Goal: Find specific page/section: Find specific page/section

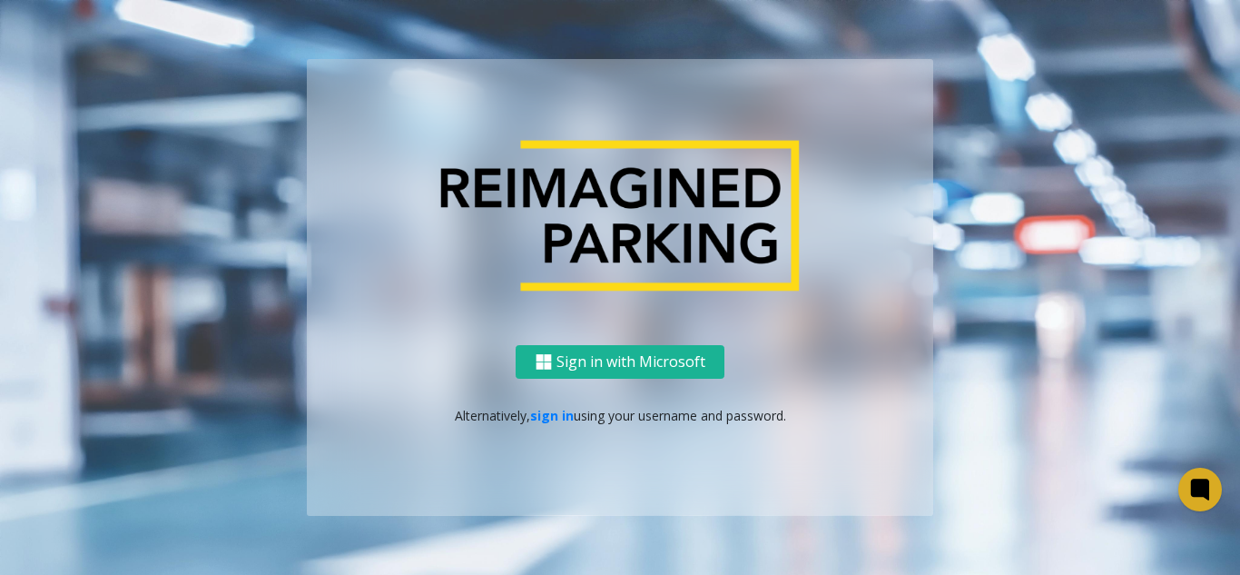
drag, startPoint x: 0, startPoint y: 0, endPoint x: 123, endPoint y: 444, distance: 460.9
click at [117, 437] on ng-component "Sign in with Microsoft Alternatively, sign in using your username and password." at bounding box center [620, 287] width 1240 height 575
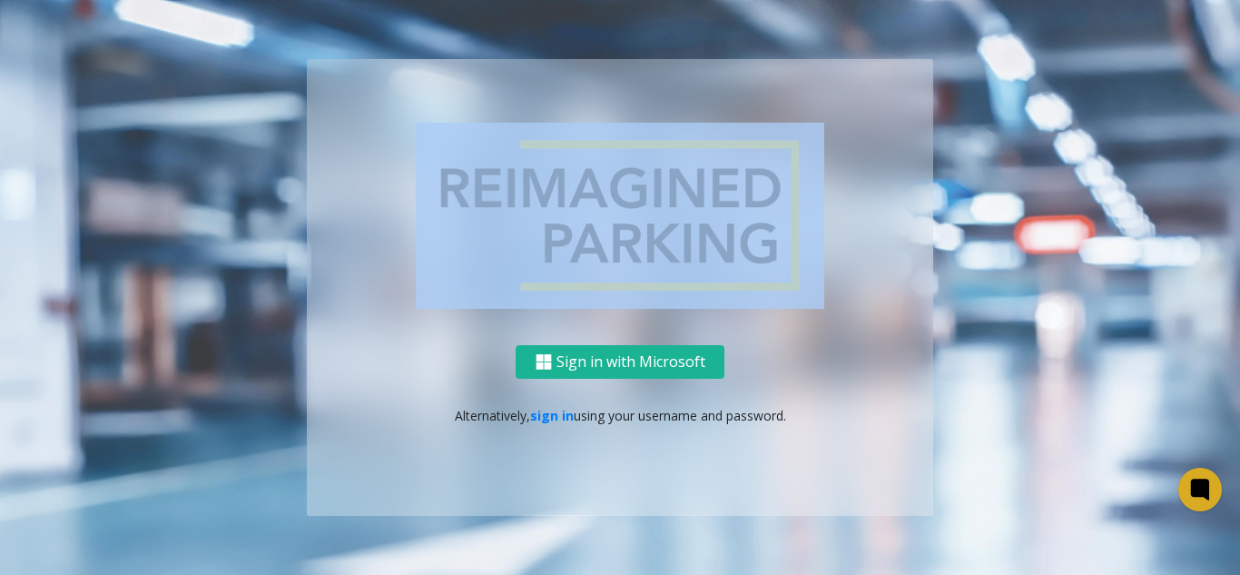
click at [130, 395] on div "Sign in with Microsoft Alternatively, sign in using your username and password." at bounding box center [620, 287] width 1035 height 456
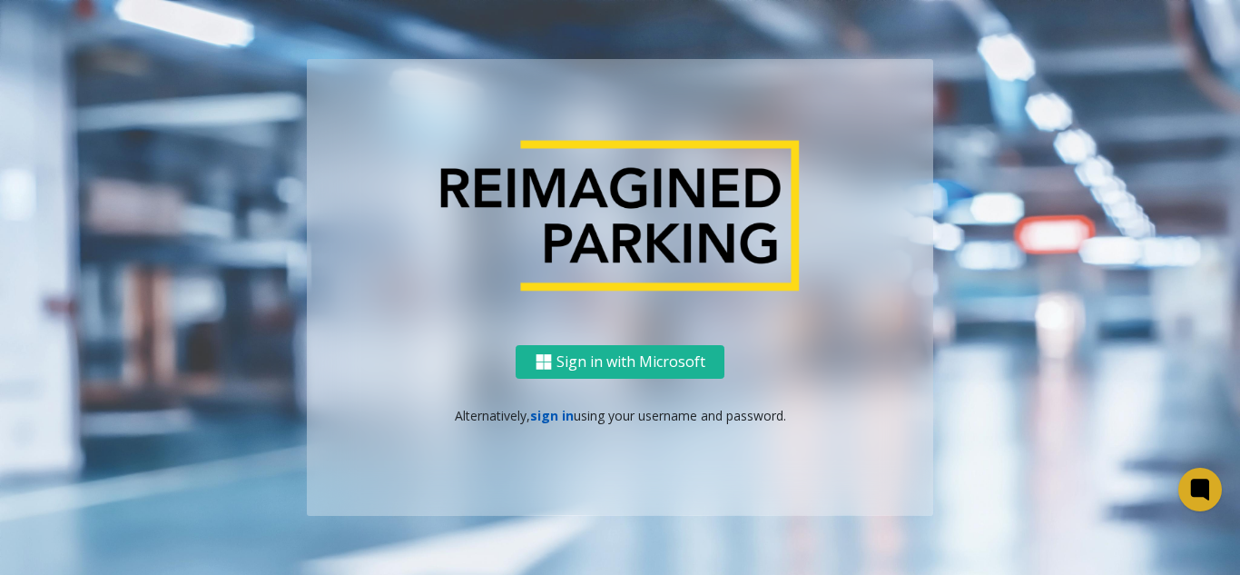
click at [547, 419] on link "sign in" at bounding box center [552, 415] width 44 height 17
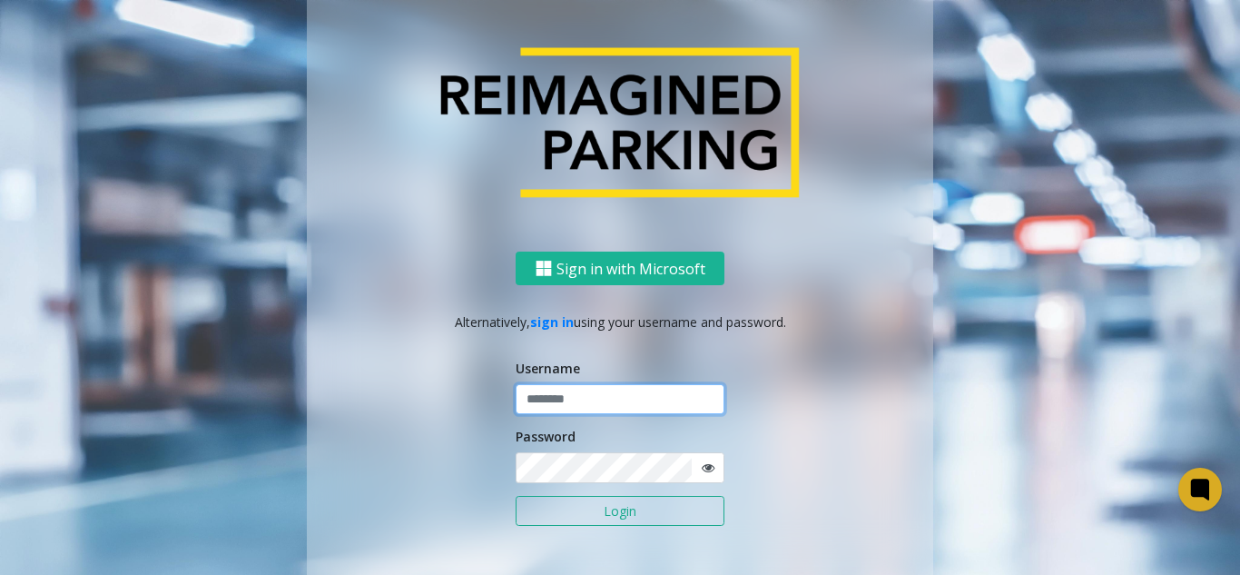
click at [593, 397] on input "text" at bounding box center [620, 399] width 209 height 31
click at [516, 496] on button "Login" at bounding box center [620, 511] width 209 height 31
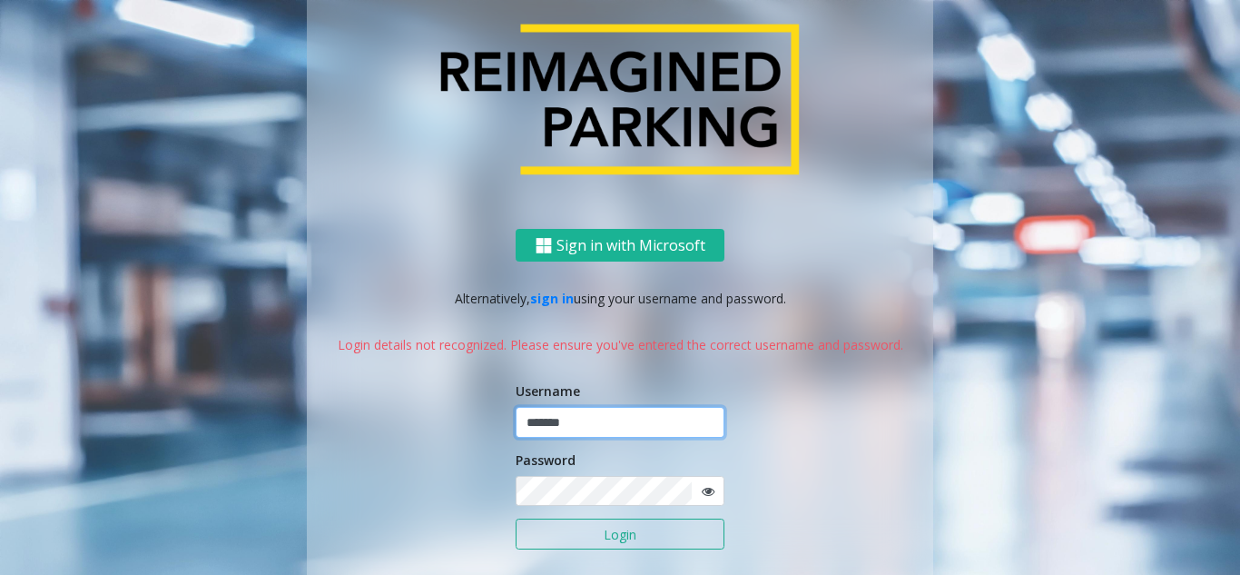
click at [601, 426] on input "*******" at bounding box center [620, 422] width 209 height 31
type input "*"
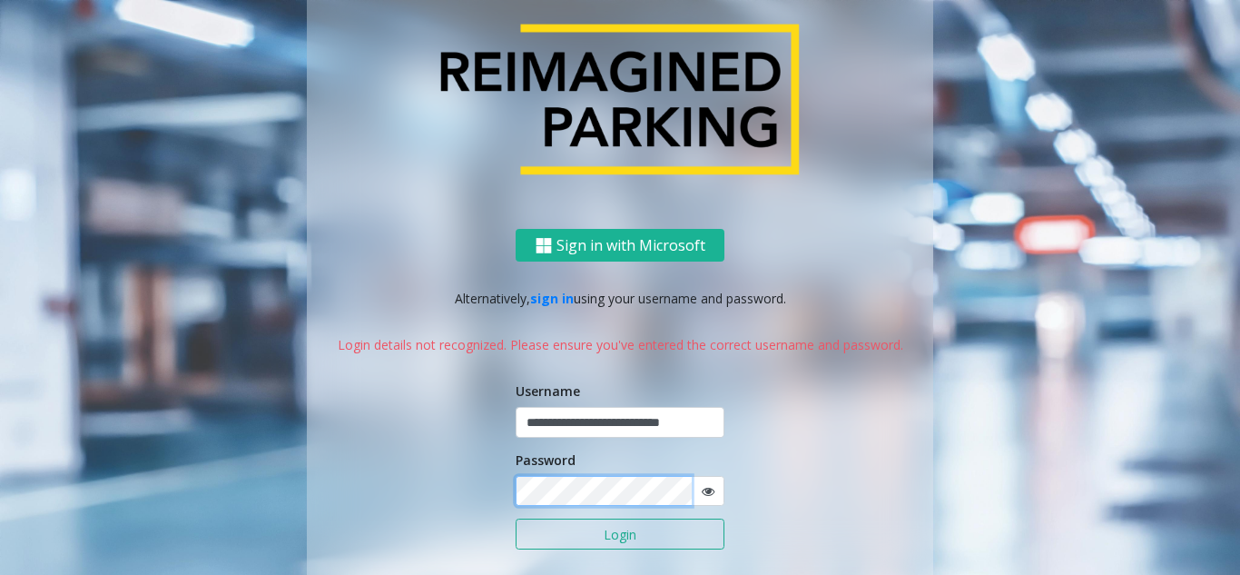
click at [504, 498] on div "**********" at bounding box center [620, 430] width 627 height 403
click at [516, 518] on button "Login" at bounding box center [620, 533] width 209 height 31
click at [710, 492] on span at bounding box center [708, 491] width 34 height 31
click at [702, 492] on icon at bounding box center [708, 491] width 13 height 13
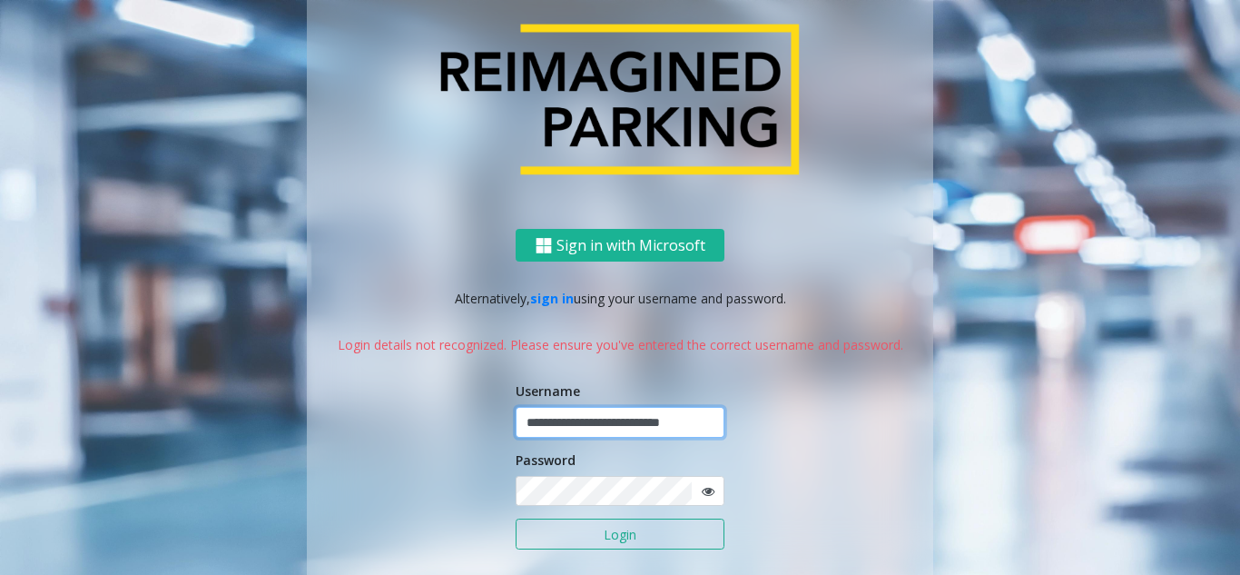
drag, startPoint x: 705, startPoint y: 429, endPoint x: 479, endPoint y: 433, distance: 226.1
click at [479, 433] on div "**********" at bounding box center [620, 430] width 627 height 403
type input "*"
click at [573, 408] on input "*" at bounding box center [620, 422] width 209 height 31
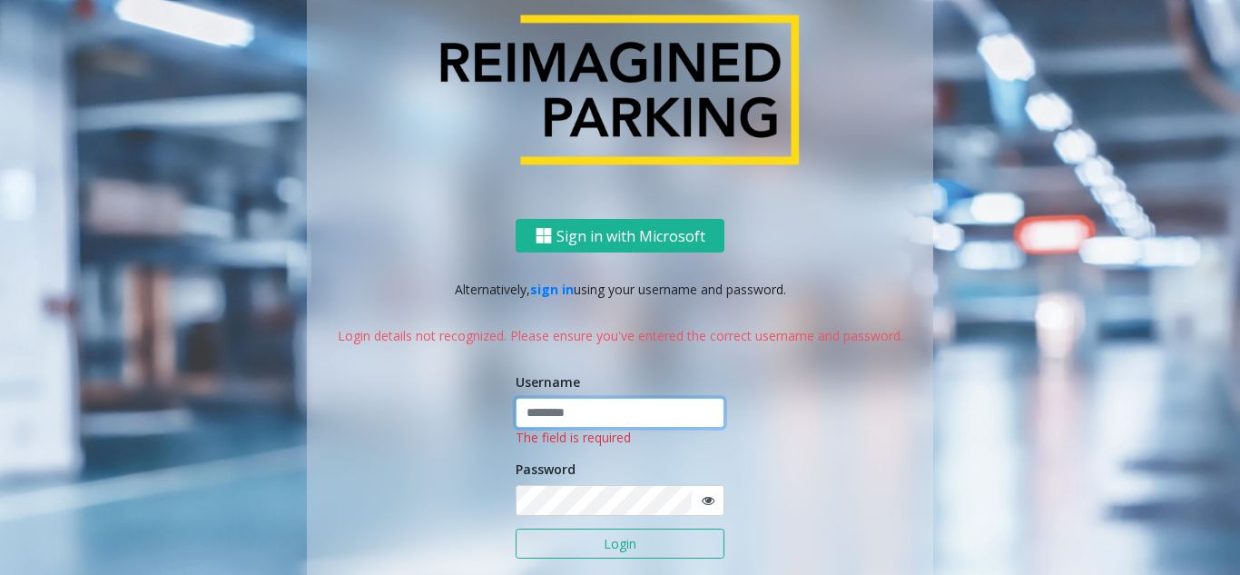
type input "*"
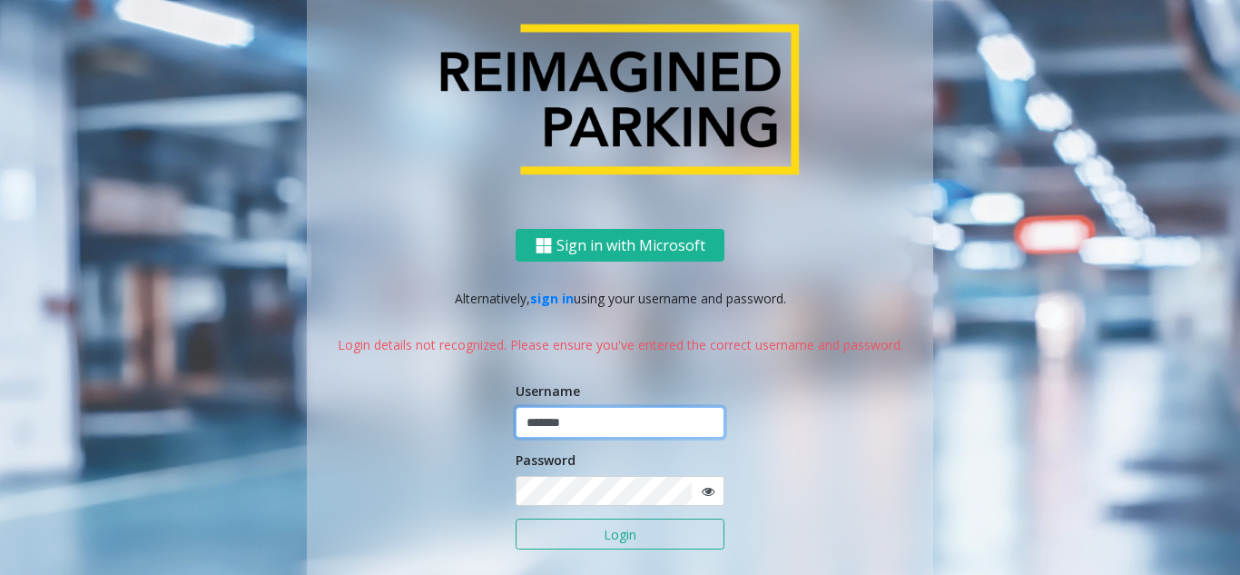
type input "*******"
click at [702, 492] on icon at bounding box center [708, 491] width 13 height 13
click at [679, 536] on button "Login" at bounding box center [620, 533] width 209 height 31
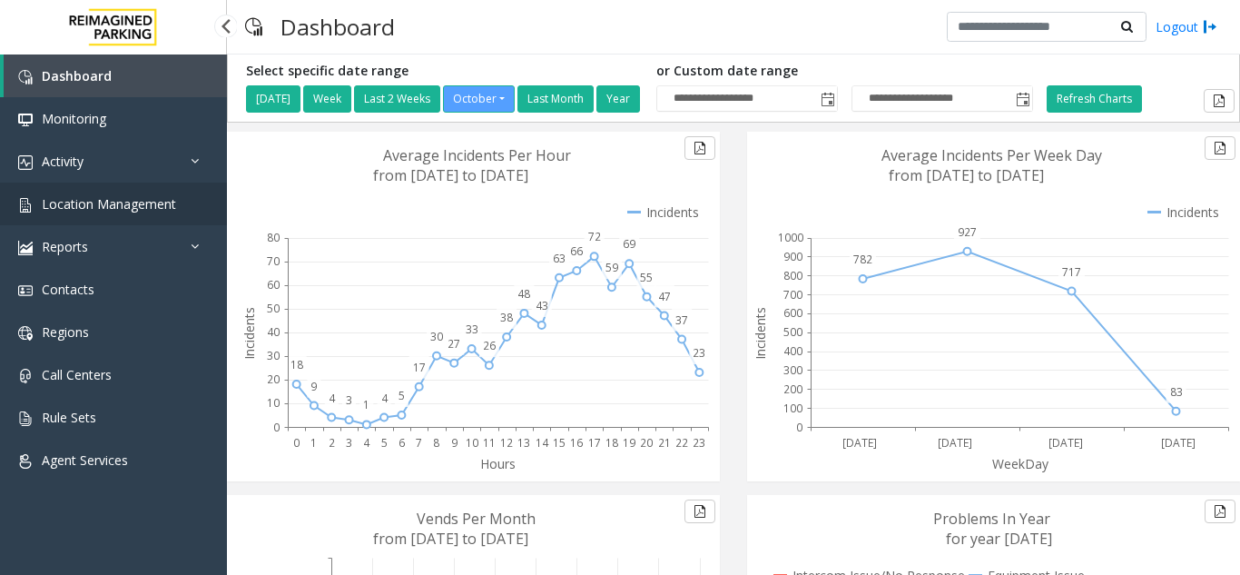
click at [49, 214] on link "Location Management" at bounding box center [113, 204] width 227 height 43
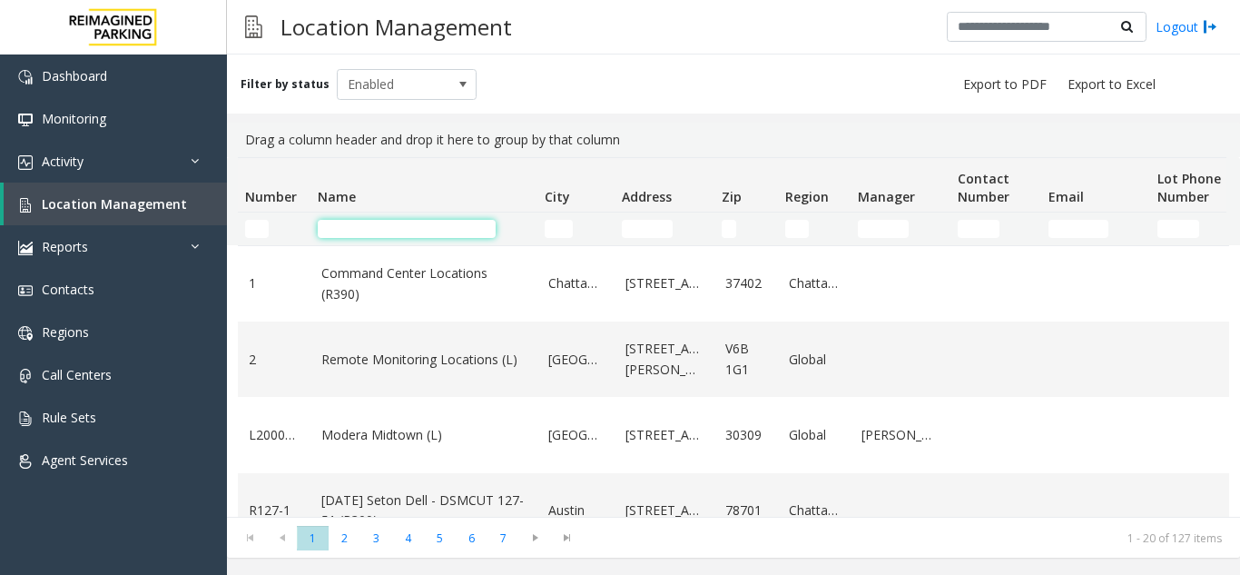
click at [360, 229] on input "Name Filter" at bounding box center [407, 229] width 178 height 18
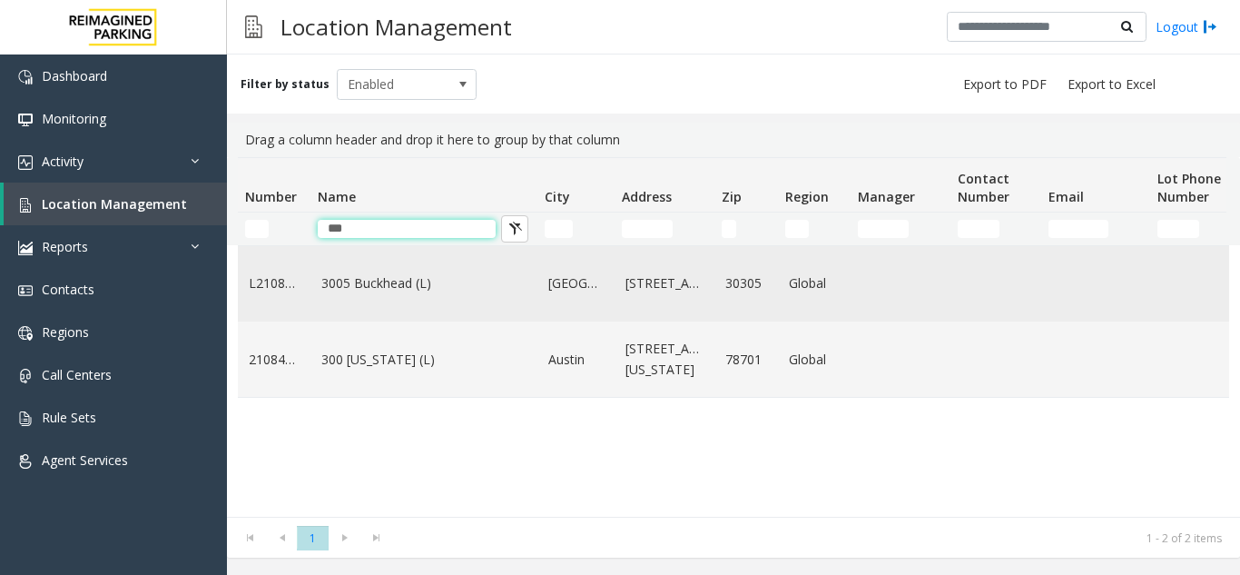
type input "***"
click at [407, 293] on link "3005 Buckhead (L)" at bounding box center [423, 283] width 205 height 20
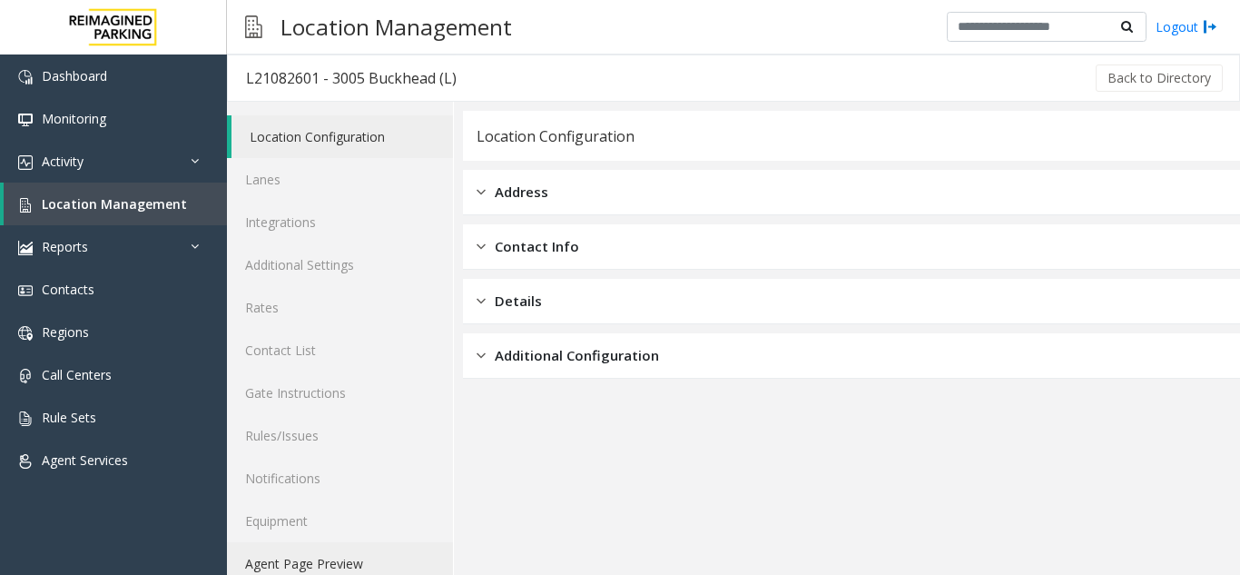
click at [342, 544] on link "Agent Page Preview" at bounding box center [340, 563] width 226 height 43
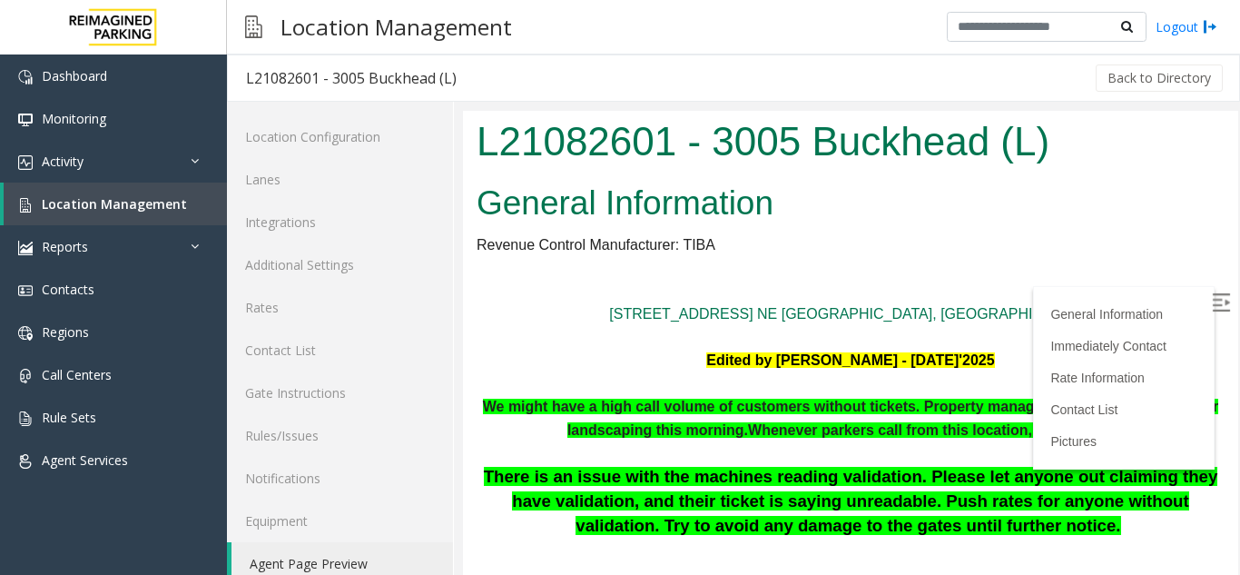
click at [1212, 310] on img at bounding box center [1221, 302] width 18 height 18
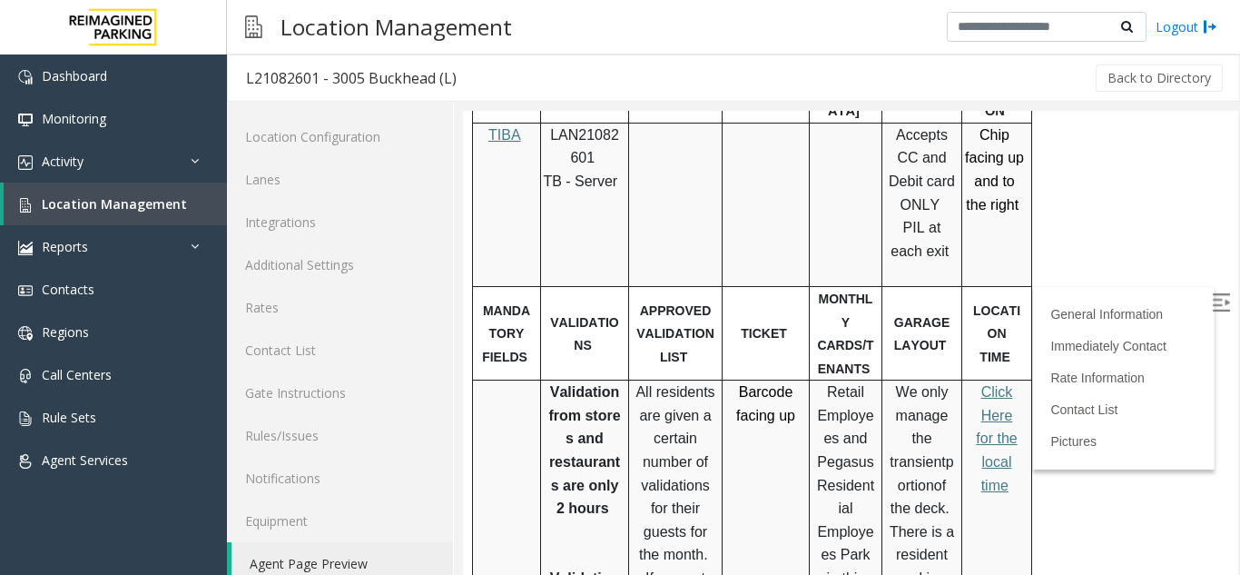
scroll to position [744, 0]
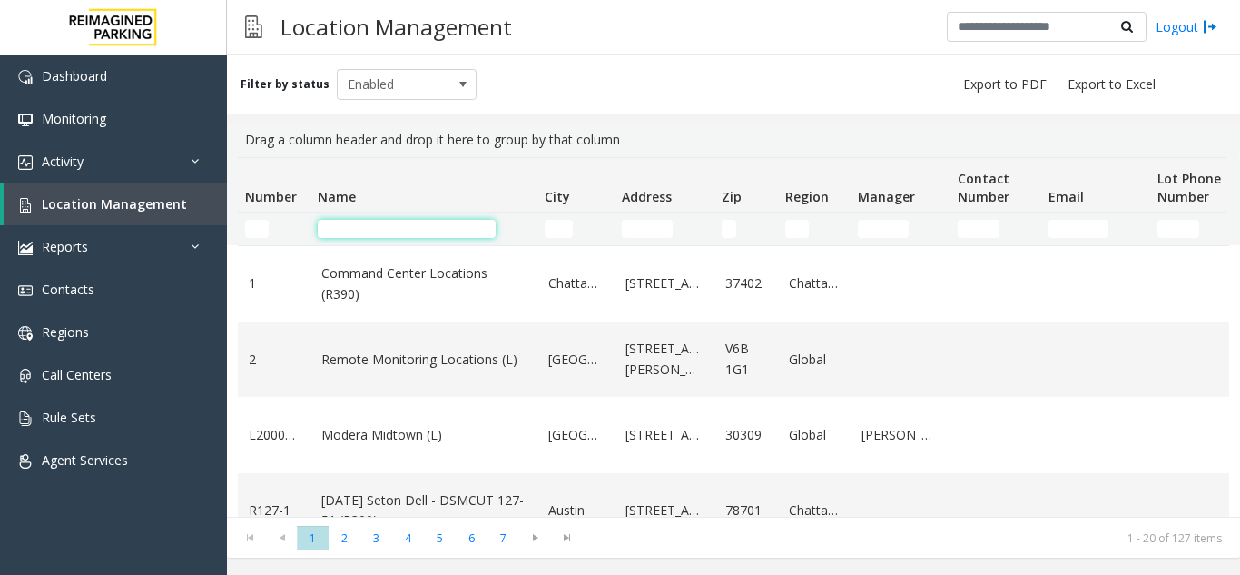
click at [366, 225] on input "Name Filter" at bounding box center [407, 229] width 178 height 18
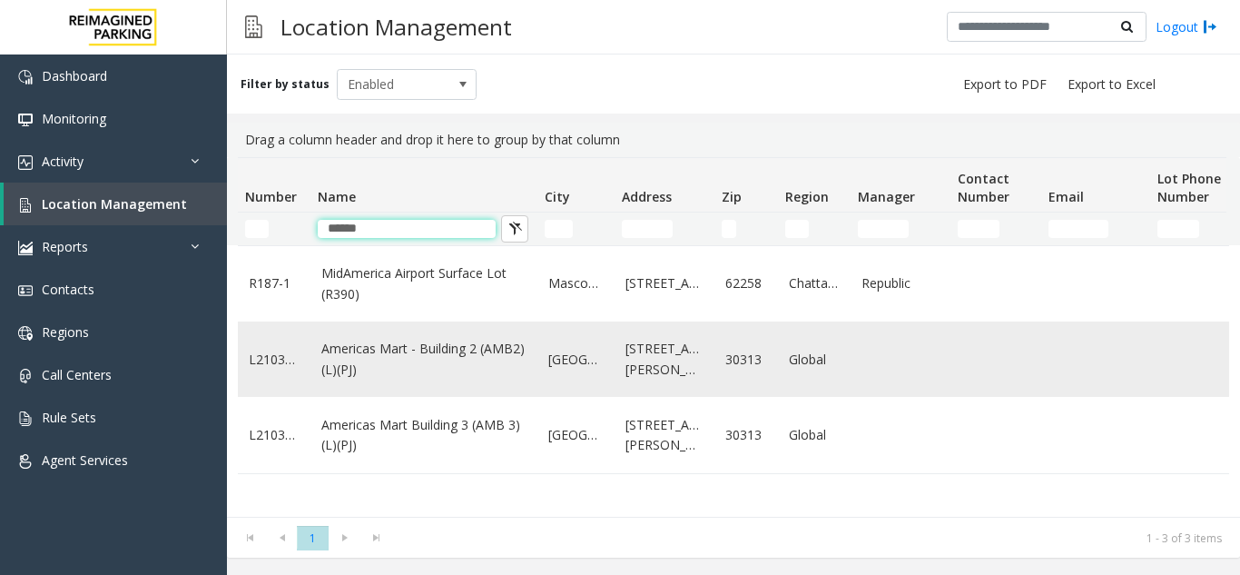
type input "******"
click at [439, 359] on link "Americas Mart - Building 2 (AMB2) (L)(PJ)" at bounding box center [423, 359] width 205 height 41
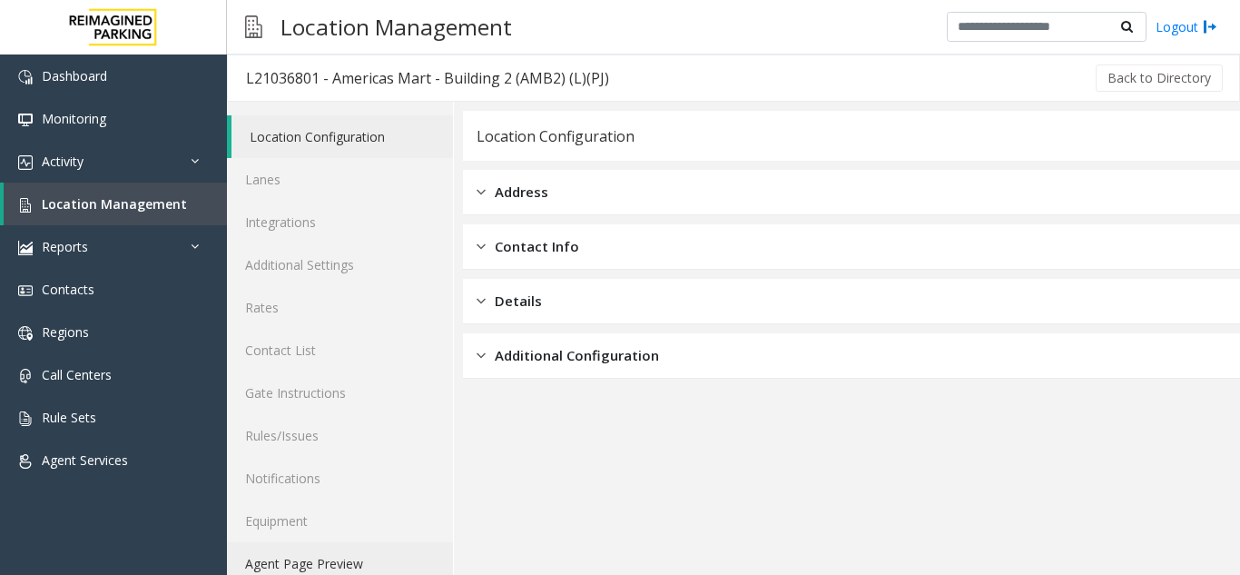
click at [331, 558] on link "Agent Page Preview" at bounding box center [340, 563] width 226 height 43
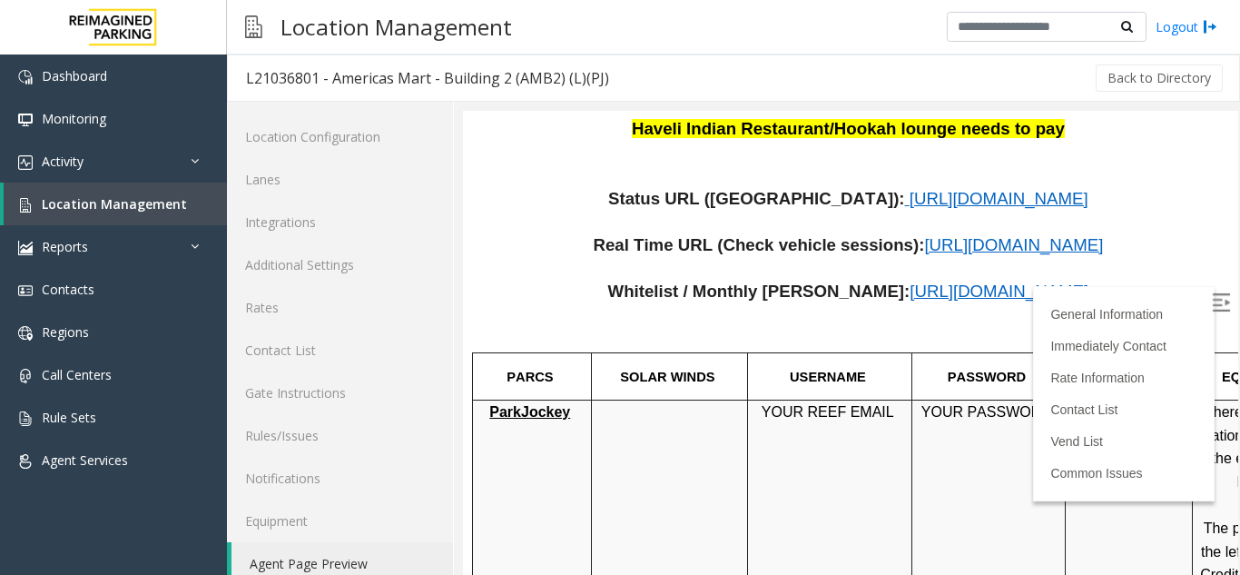
scroll to position [891, 0]
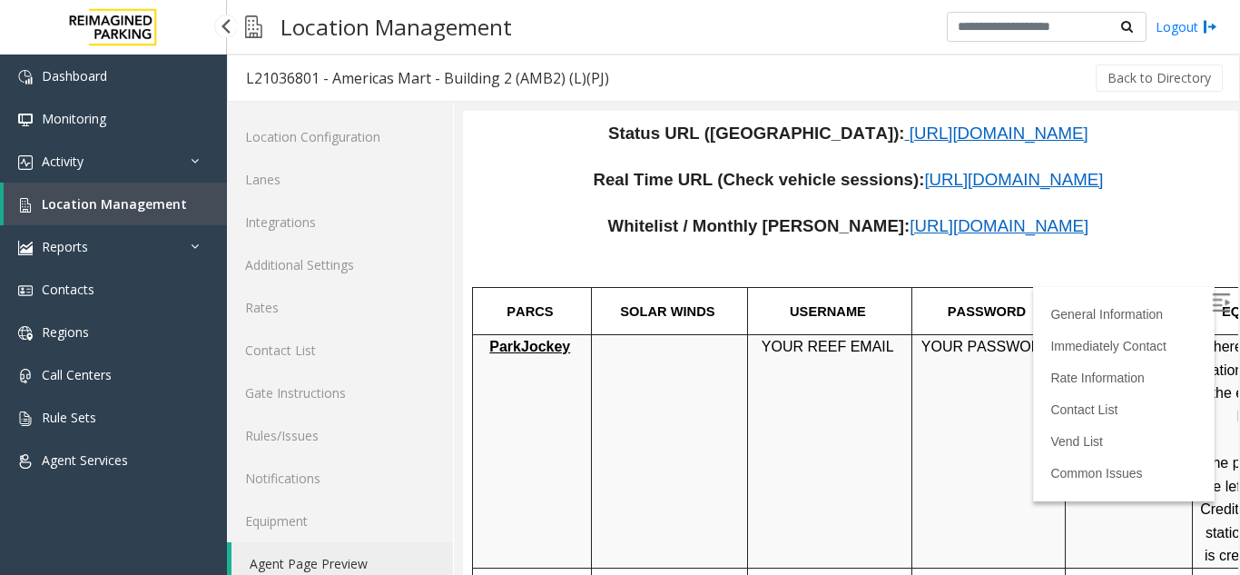
click at [155, 212] on span "Location Management" at bounding box center [114, 203] width 145 height 17
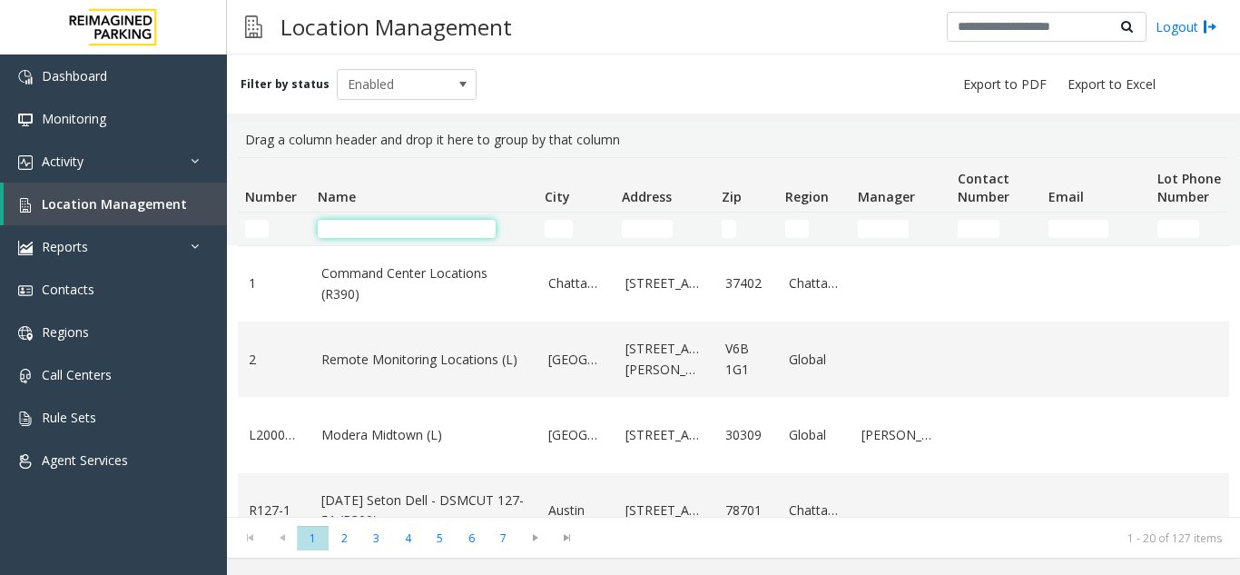
click at [381, 230] on input "Name Filter" at bounding box center [407, 229] width 178 height 18
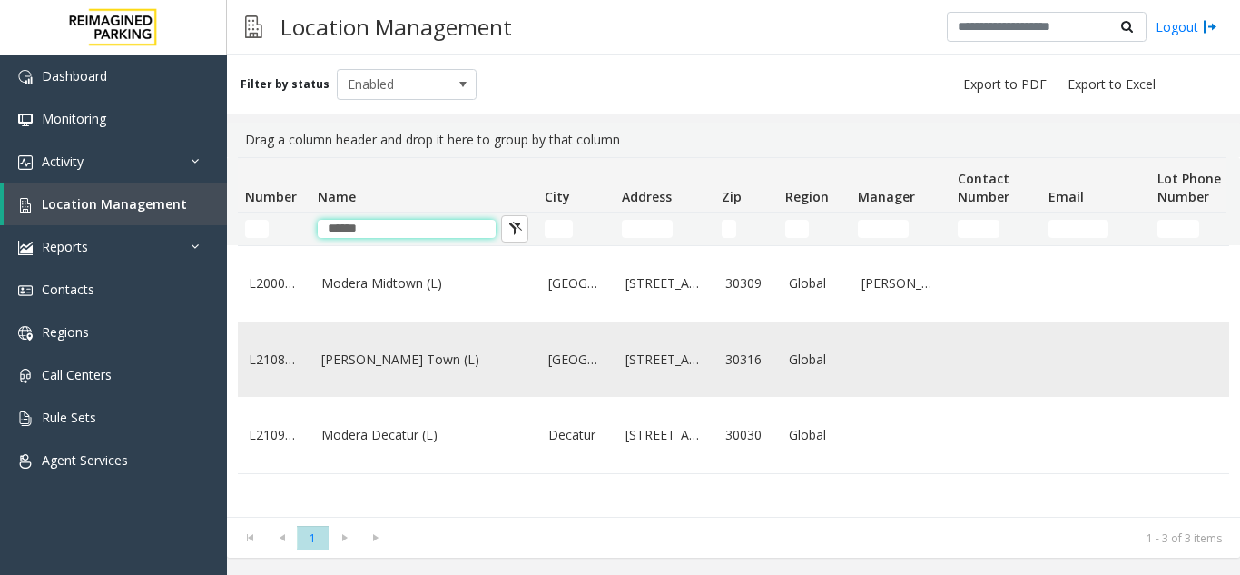
type input "******"
click at [380, 370] on link "[PERSON_NAME] Town (L)" at bounding box center [423, 360] width 205 height 20
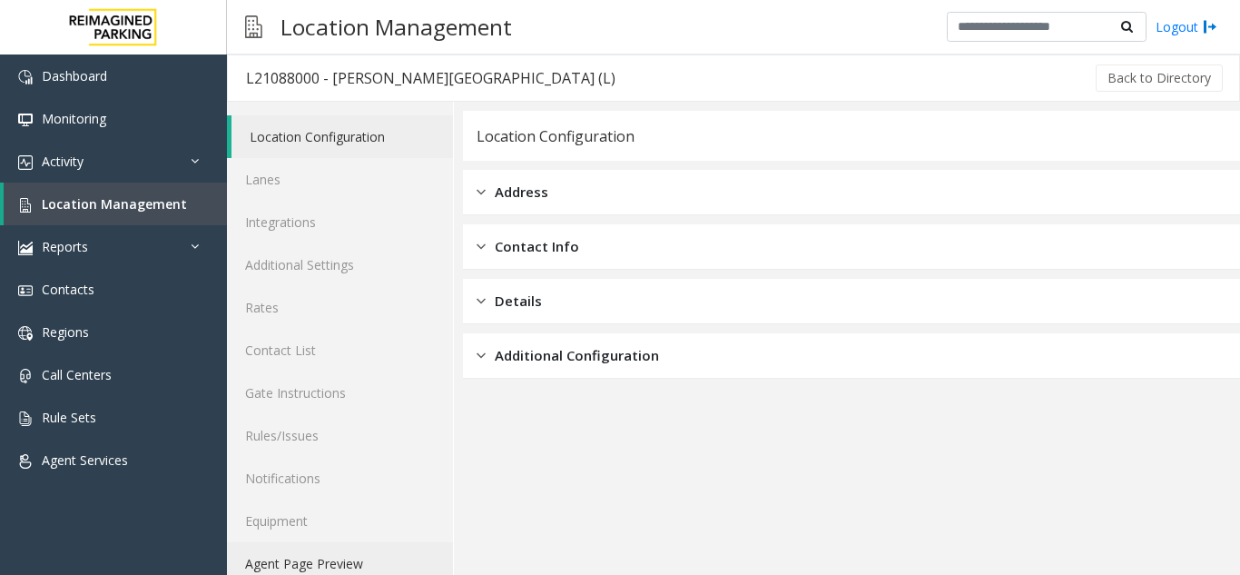
click at [314, 547] on link "Agent Page Preview" at bounding box center [340, 563] width 226 height 43
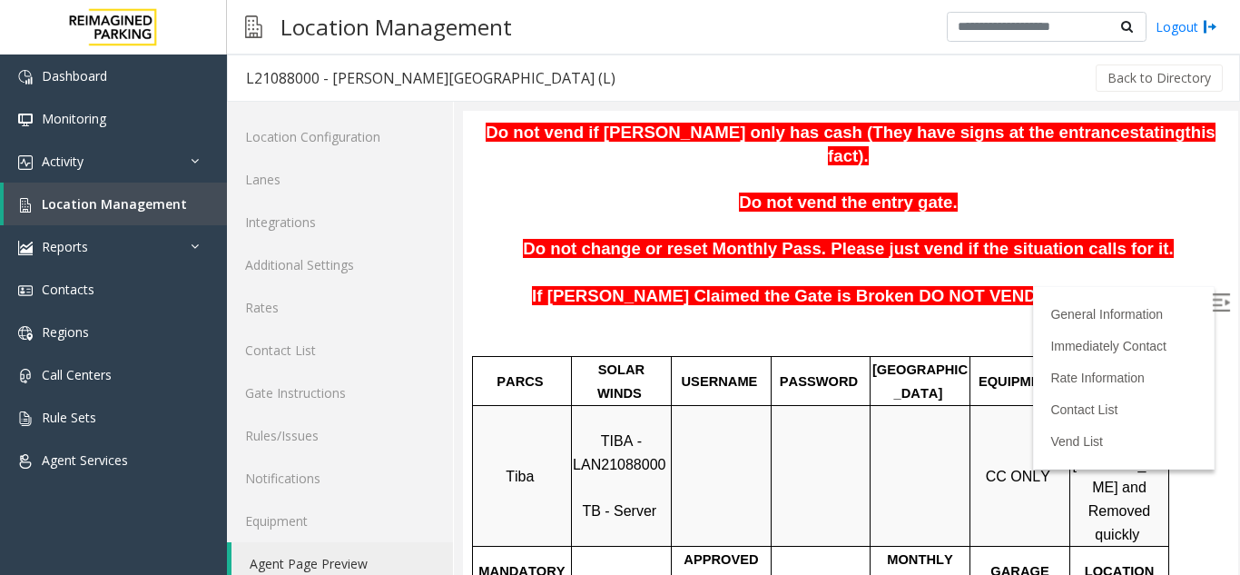
scroll to position [543, 0]
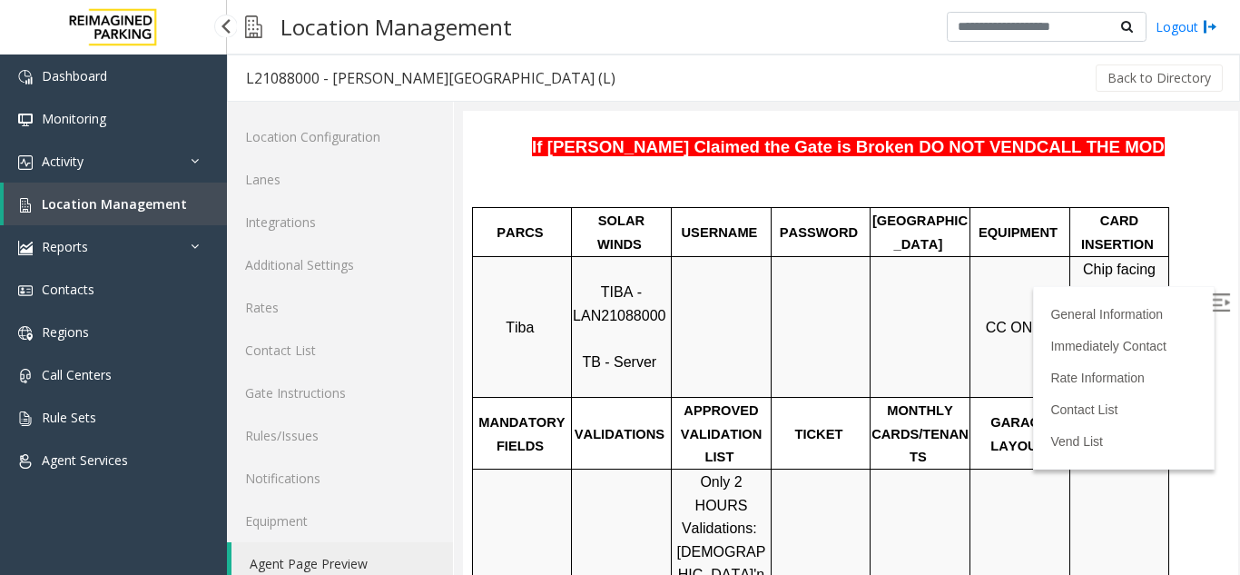
click at [106, 211] on span "Location Management" at bounding box center [114, 203] width 145 height 17
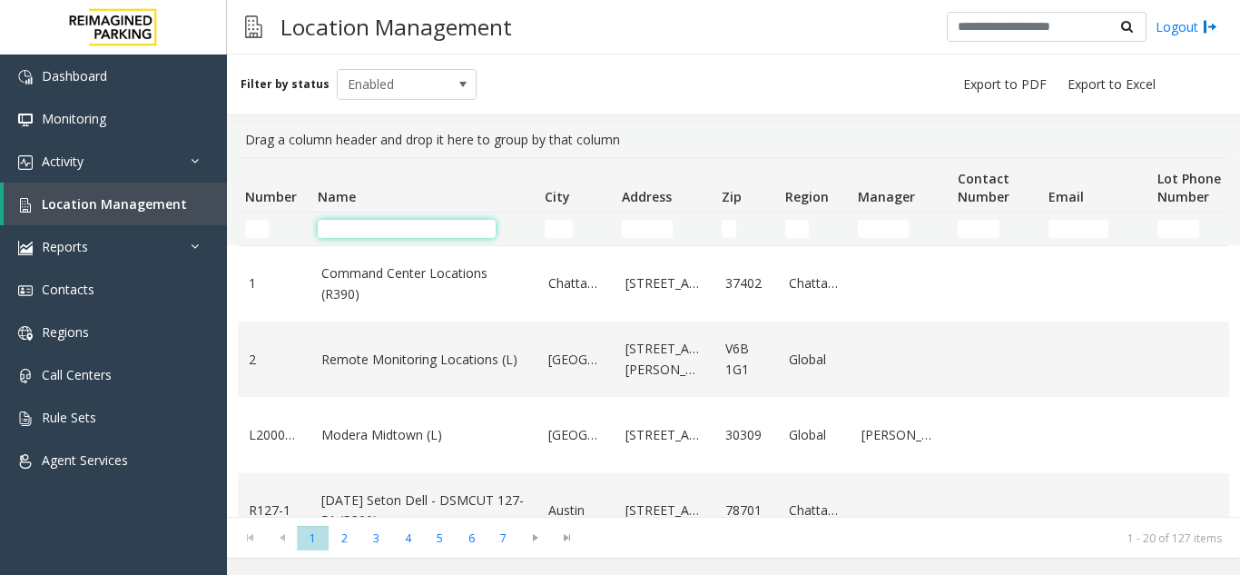
click at [413, 232] on input "Name Filter" at bounding box center [407, 229] width 178 height 18
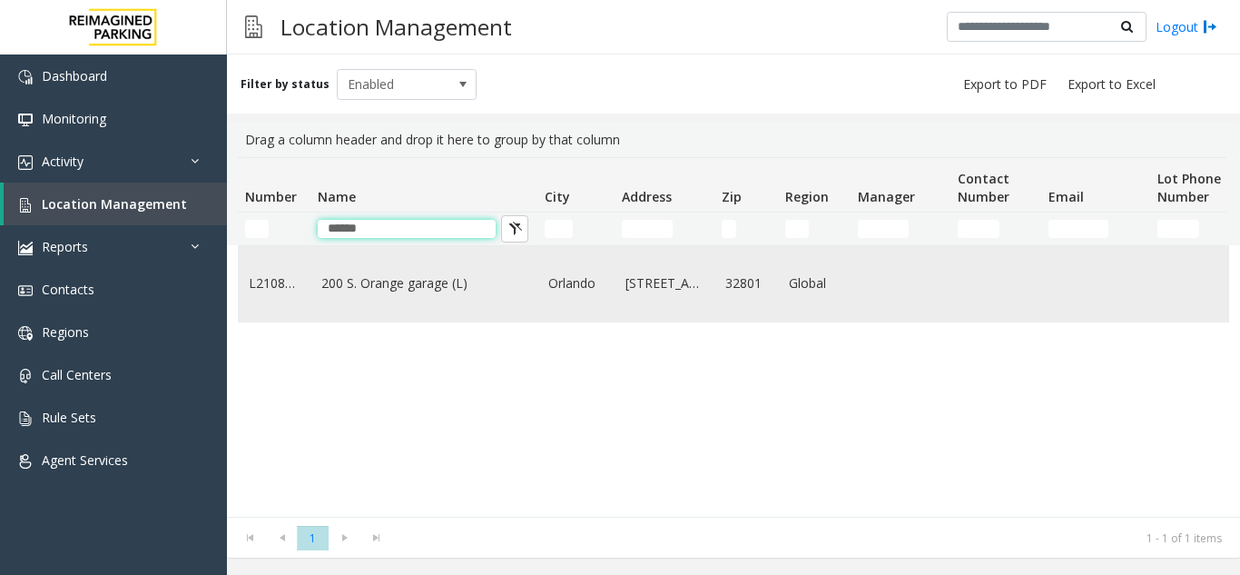
type input "******"
click at [427, 270] on td "200 S. Orange garage (L)" at bounding box center [424, 283] width 227 height 75
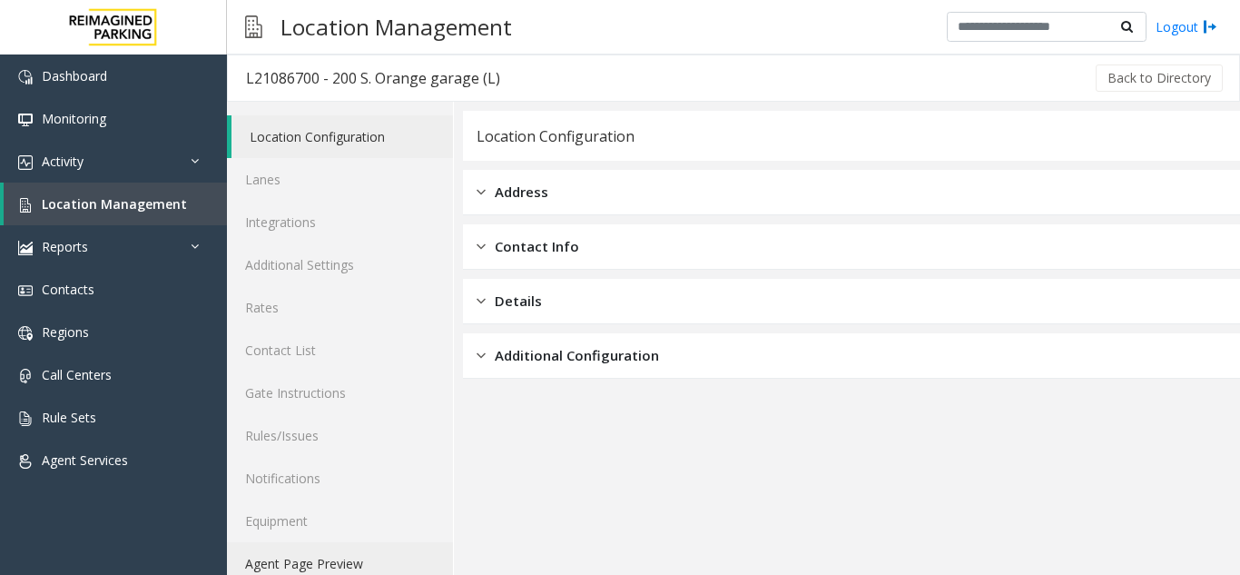
click at [354, 552] on link "Agent Page Preview" at bounding box center [340, 563] width 226 height 43
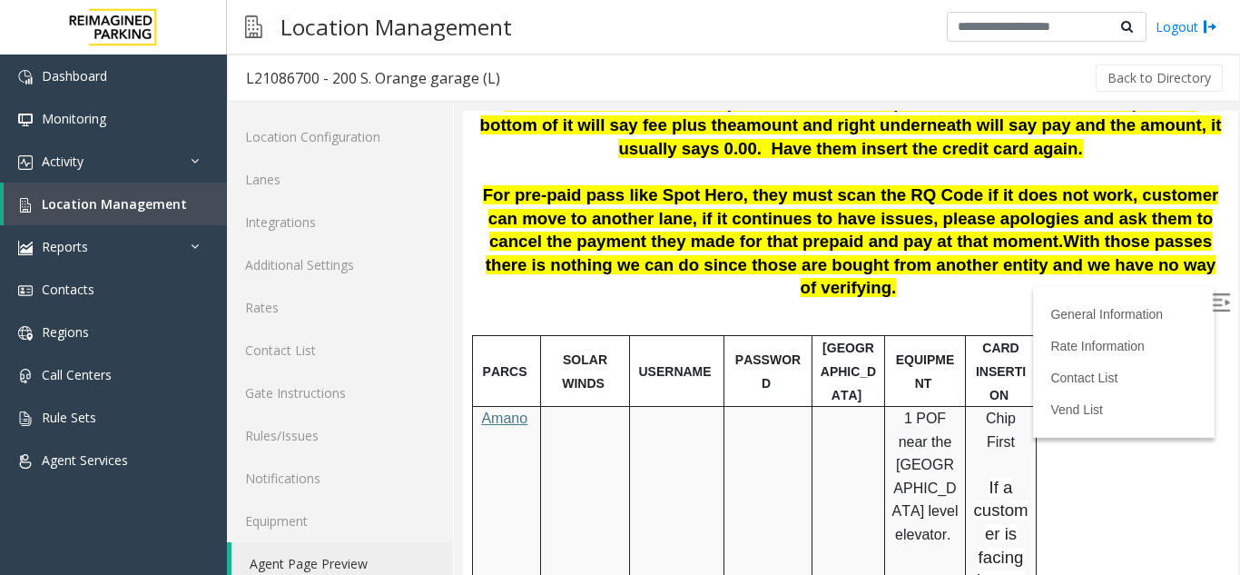
scroll to position [981, 0]
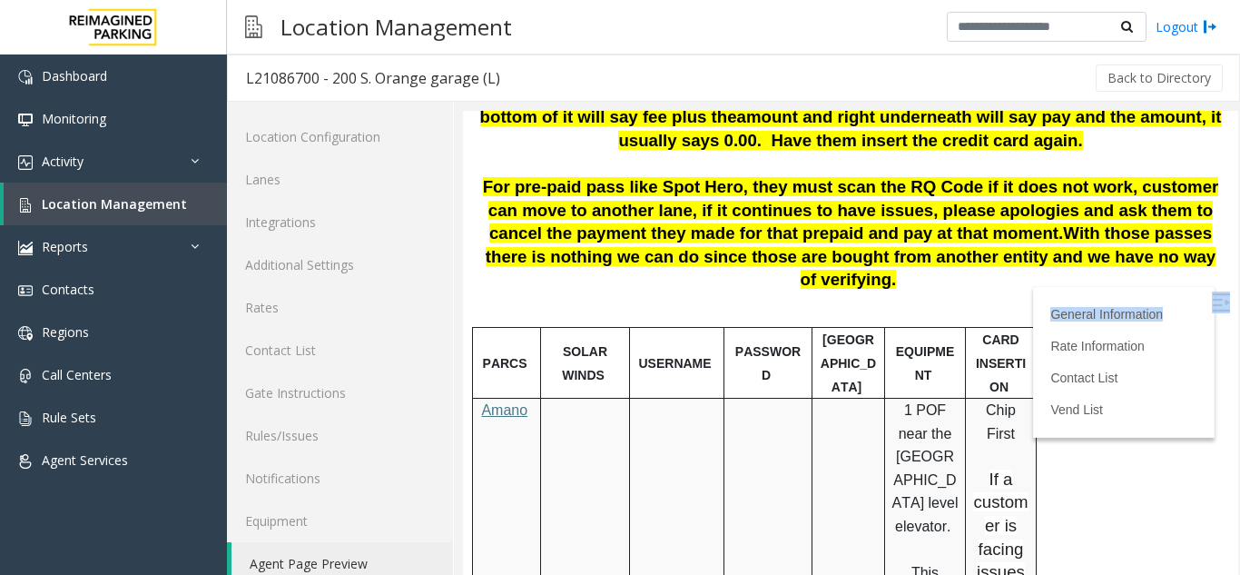
drag, startPoint x: 1178, startPoint y: 308, endPoint x: 1193, endPoint y: 301, distance: 17.1
click at [1212, 305] on img at bounding box center [1221, 302] width 18 height 18
click at [166, 202] on span "Location Management" at bounding box center [114, 203] width 145 height 17
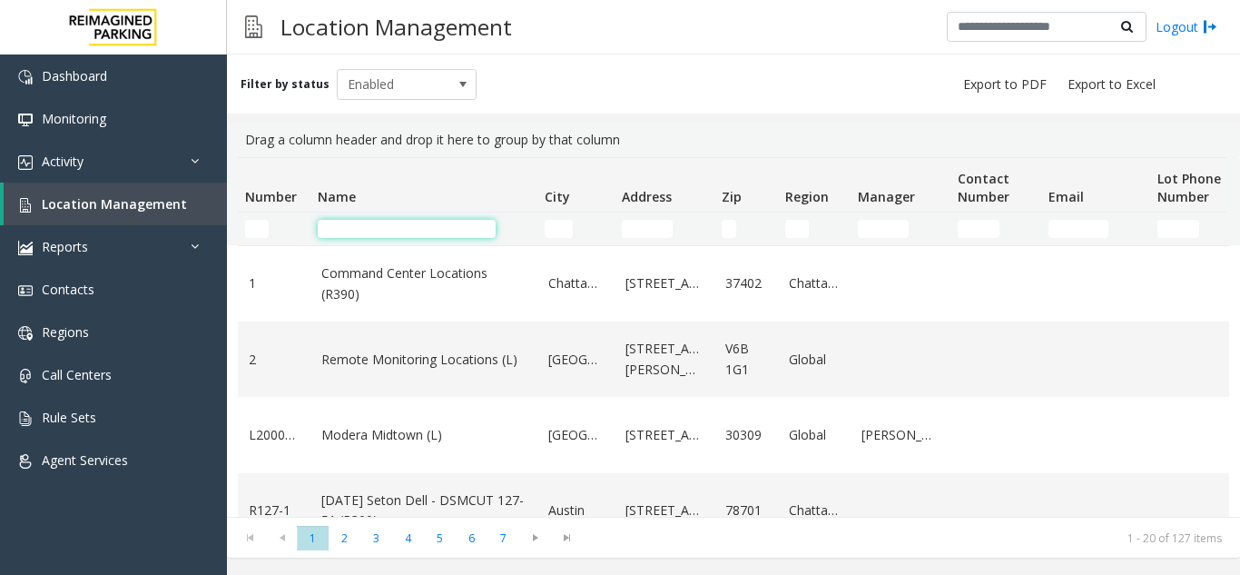
click at [375, 236] on input "Name Filter" at bounding box center [407, 229] width 178 height 18
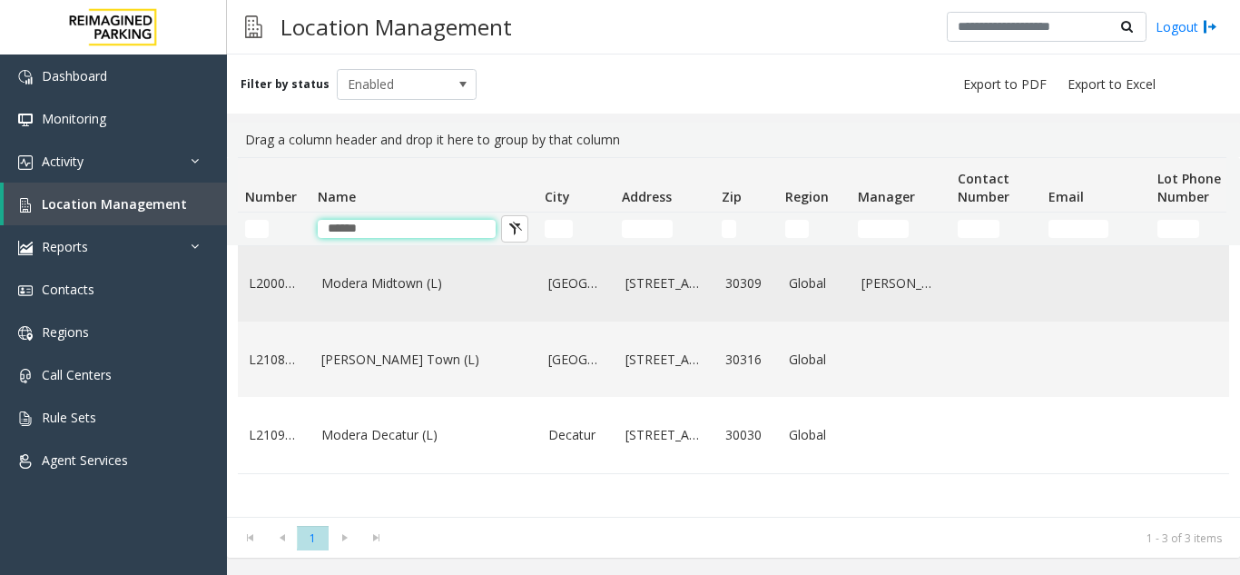
type input "******"
click at [434, 301] on td "Modera Midtown (L)" at bounding box center [424, 283] width 227 height 75
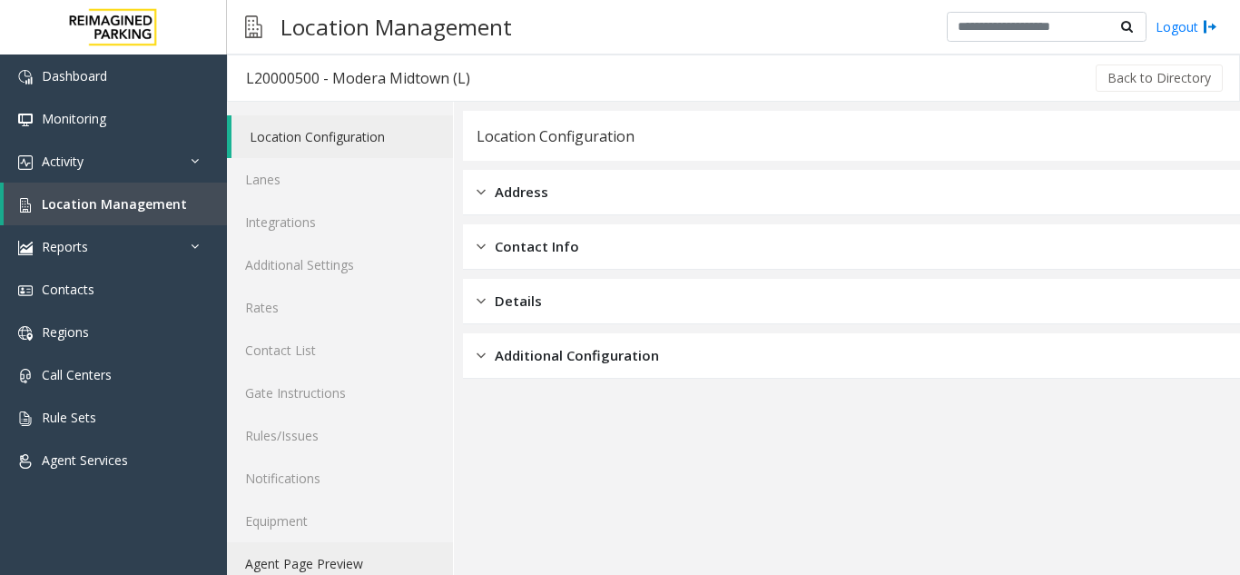
click at [310, 557] on link "Agent Page Preview" at bounding box center [340, 563] width 226 height 43
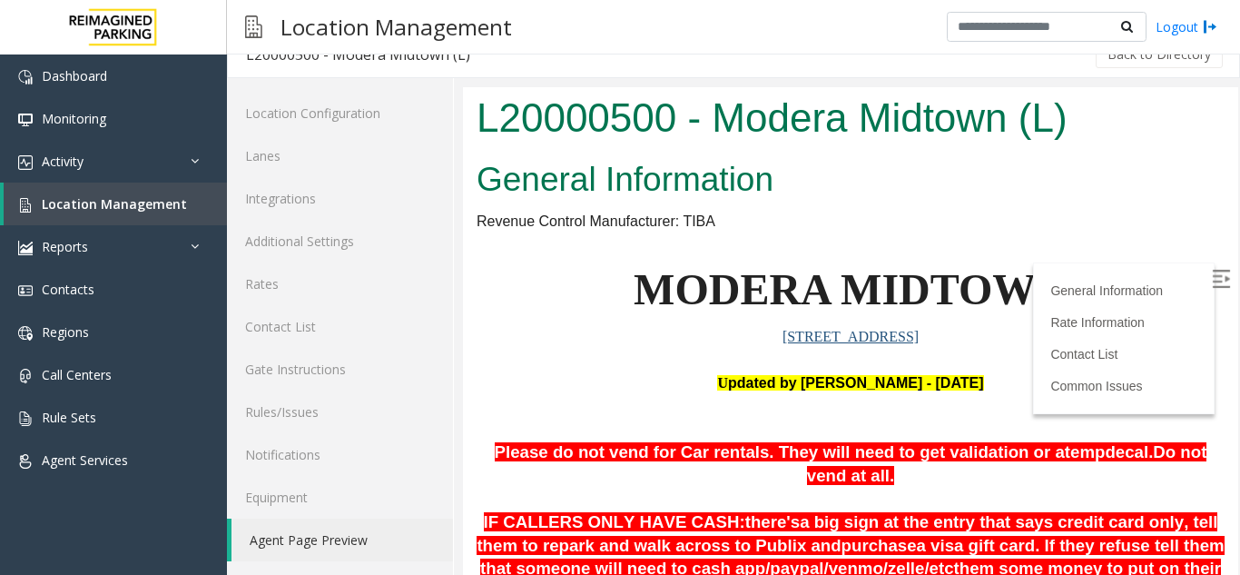
scroll to position [9, 0]
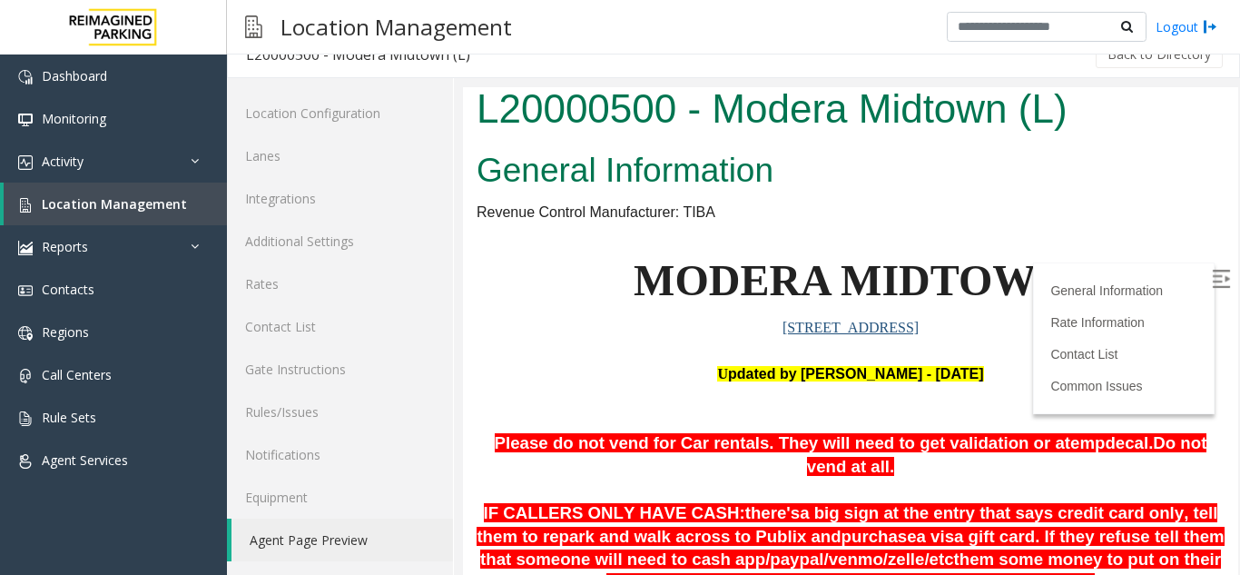
drag, startPoint x: 1218, startPoint y: 496, endPoint x: 1692, endPoint y: 233, distance: 542.6
click at [1209, 289] on label at bounding box center [1222, 281] width 27 height 27
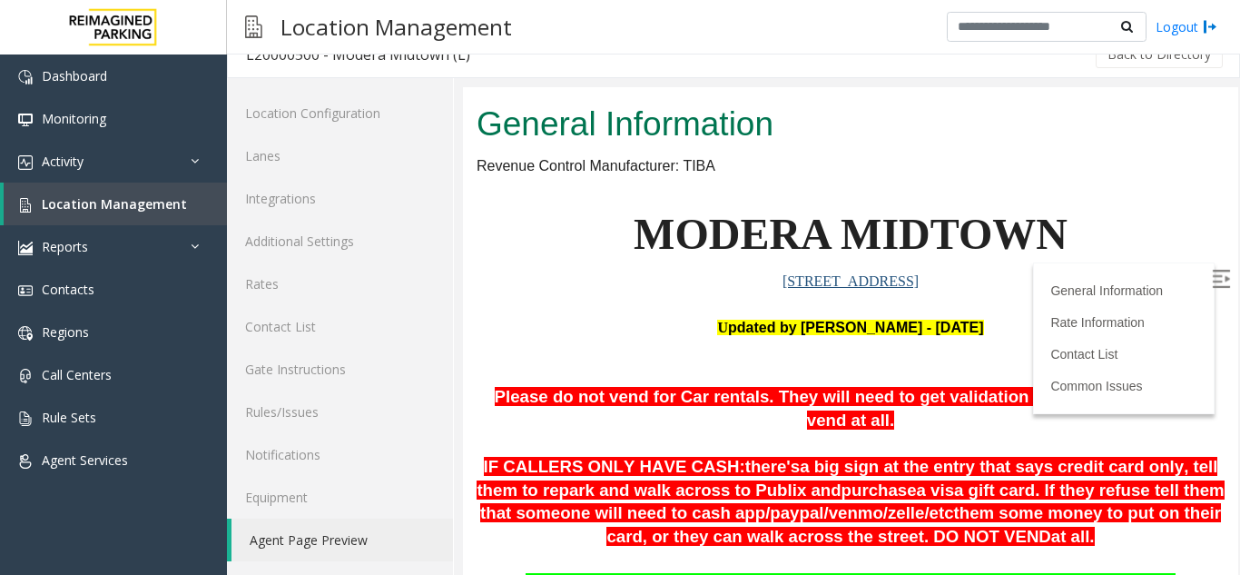
scroll to position [0, 0]
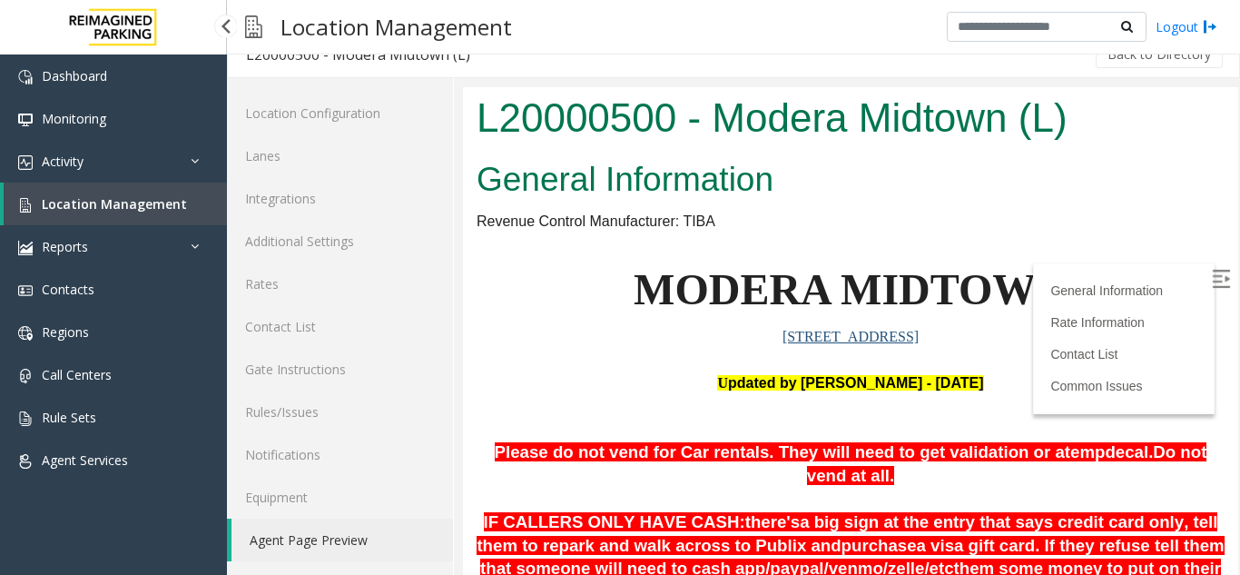
click at [95, 201] on span "Location Management" at bounding box center [114, 203] width 145 height 17
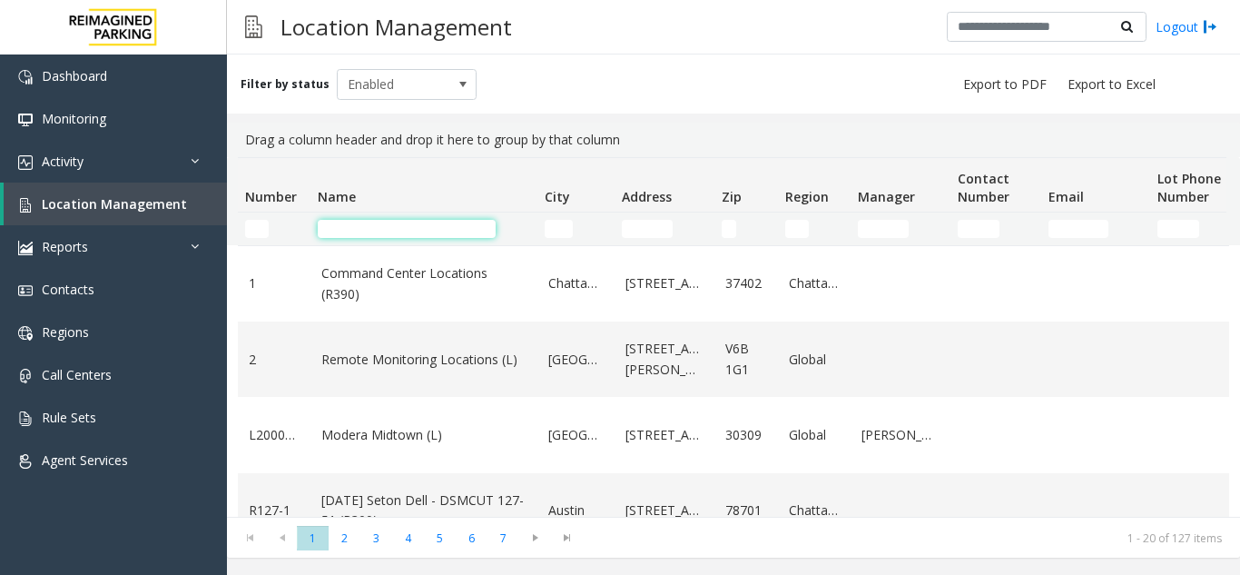
click at [427, 227] on input "Name Filter" at bounding box center [407, 229] width 178 height 18
